Goal: Book appointment/travel/reservation

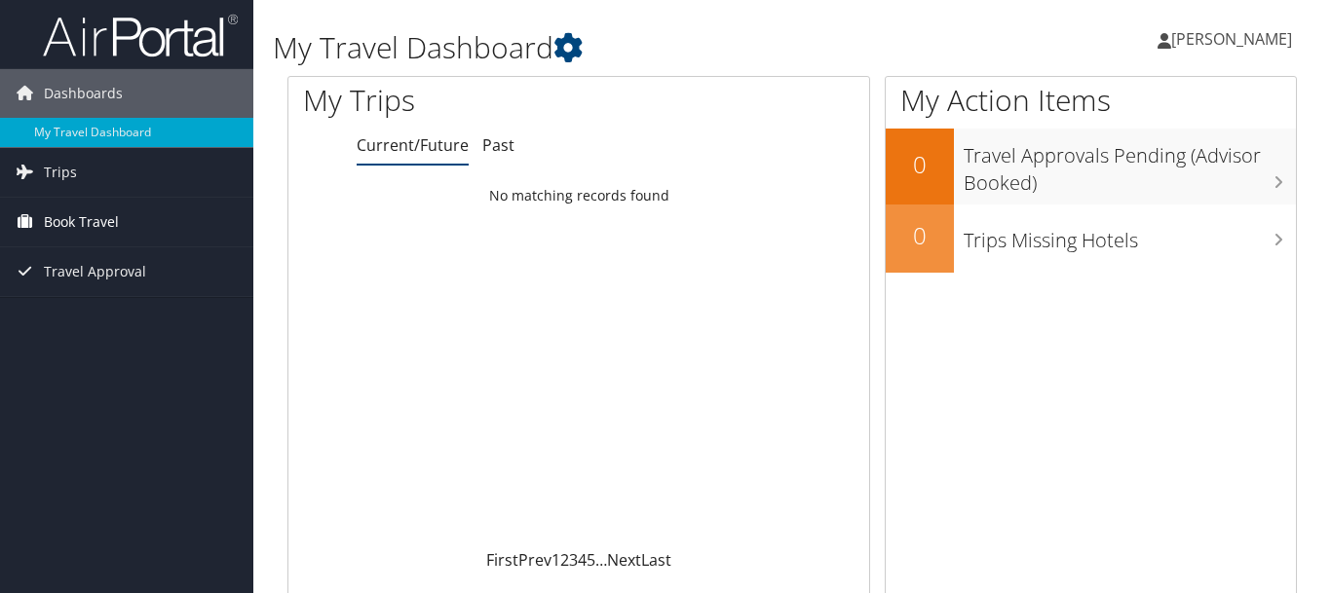
click at [102, 217] on span "Book Travel" at bounding box center [81, 222] width 75 height 49
click at [102, 225] on span "Book Travel" at bounding box center [81, 222] width 75 height 49
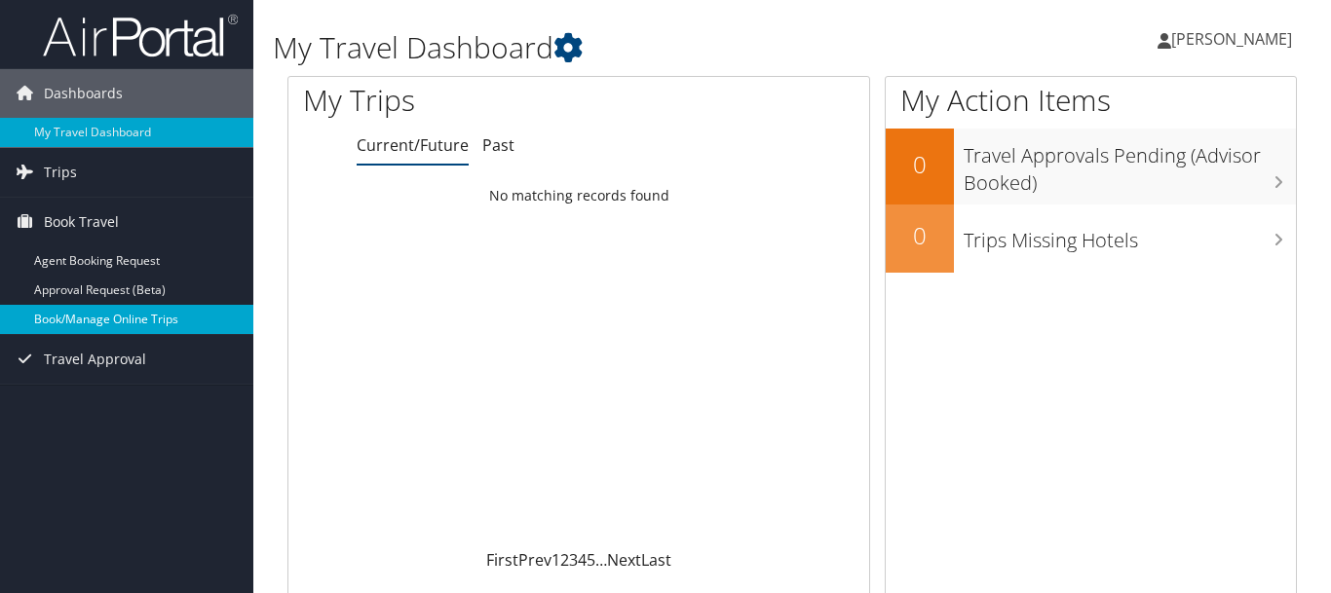
click at [124, 320] on link "Book/Manage Online Trips" at bounding box center [126, 319] width 253 height 29
